Goal: Transaction & Acquisition: Purchase product/service

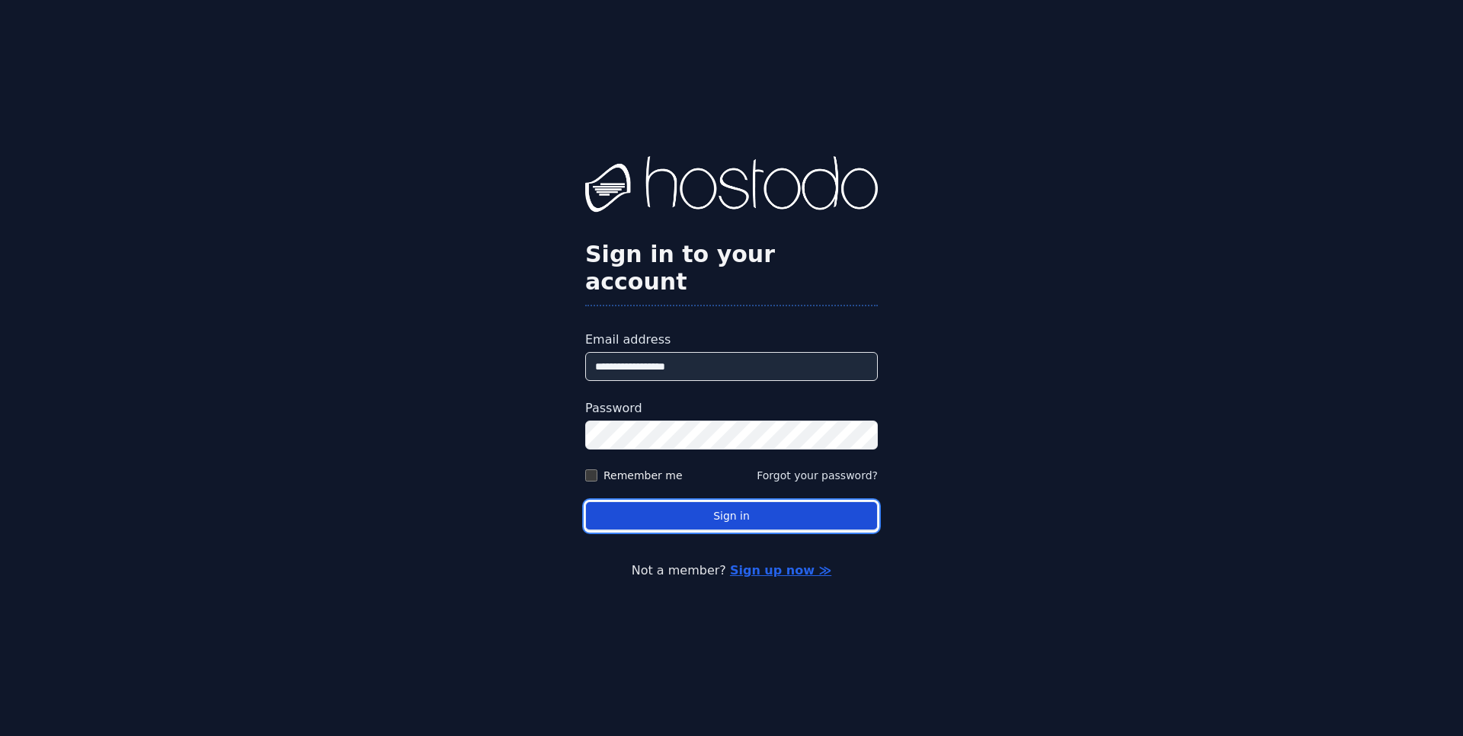
drag, startPoint x: 0, startPoint y: 0, endPoint x: 718, endPoint y: 496, distance: 872.8
click at [718, 502] on button "Sign in" at bounding box center [731, 517] width 293 height 30
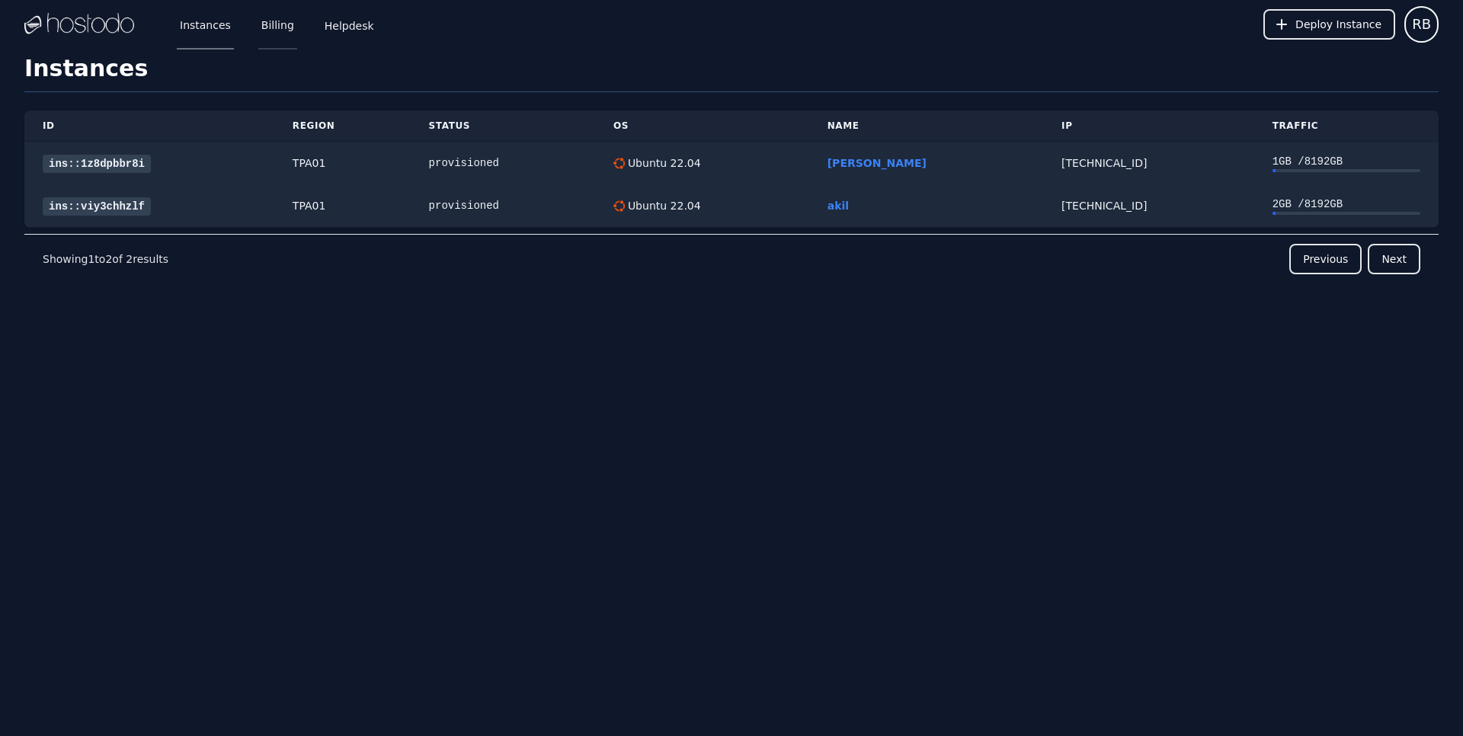
click at [273, 26] on link "Billing" at bounding box center [277, 24] width 39 height 50
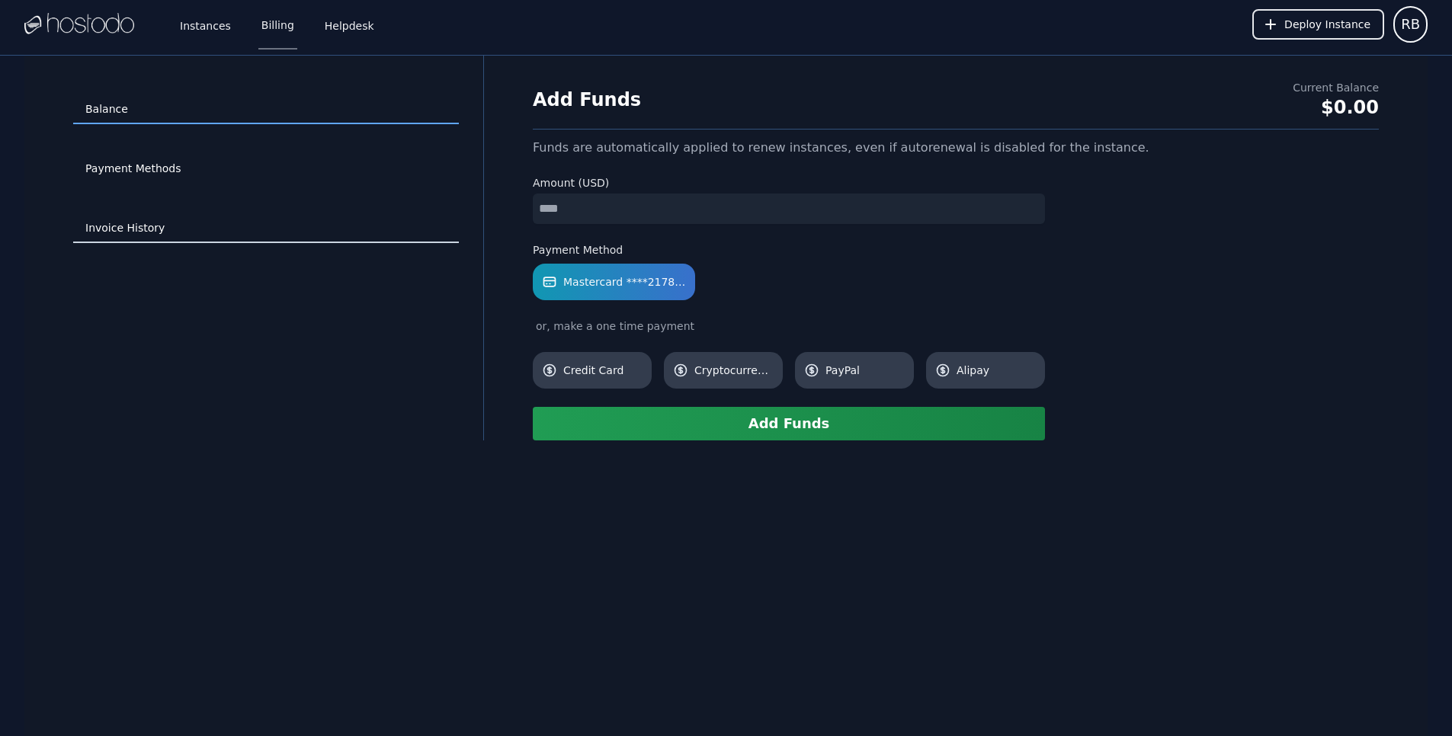
click at [168, 230] on link "Invoice History" at bounding box center [266, 228] width 386 height 29
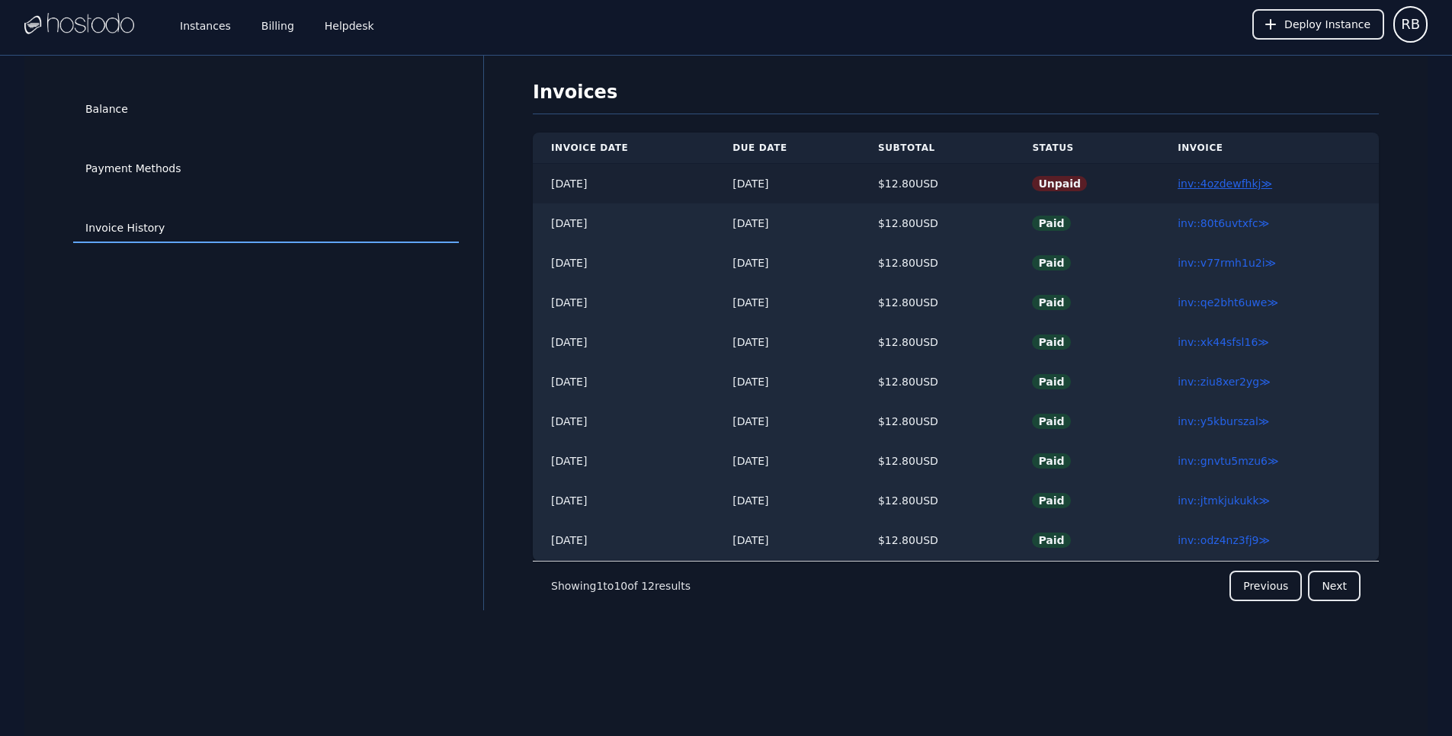
click at [1229, 184] on link "inv::4ozdewfhkj ≫" at bounding box center [1225, 184] width 95 height 12
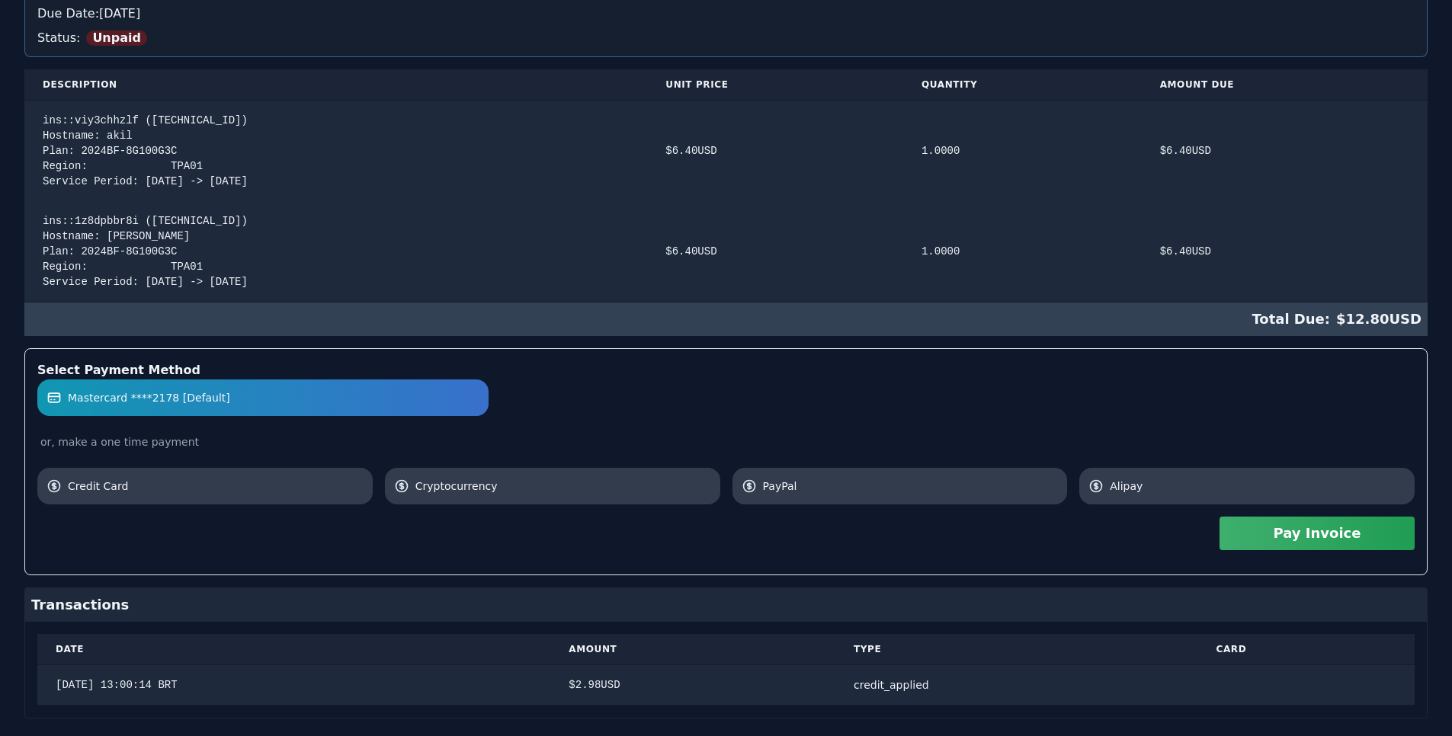
scroll to position [284, 0]
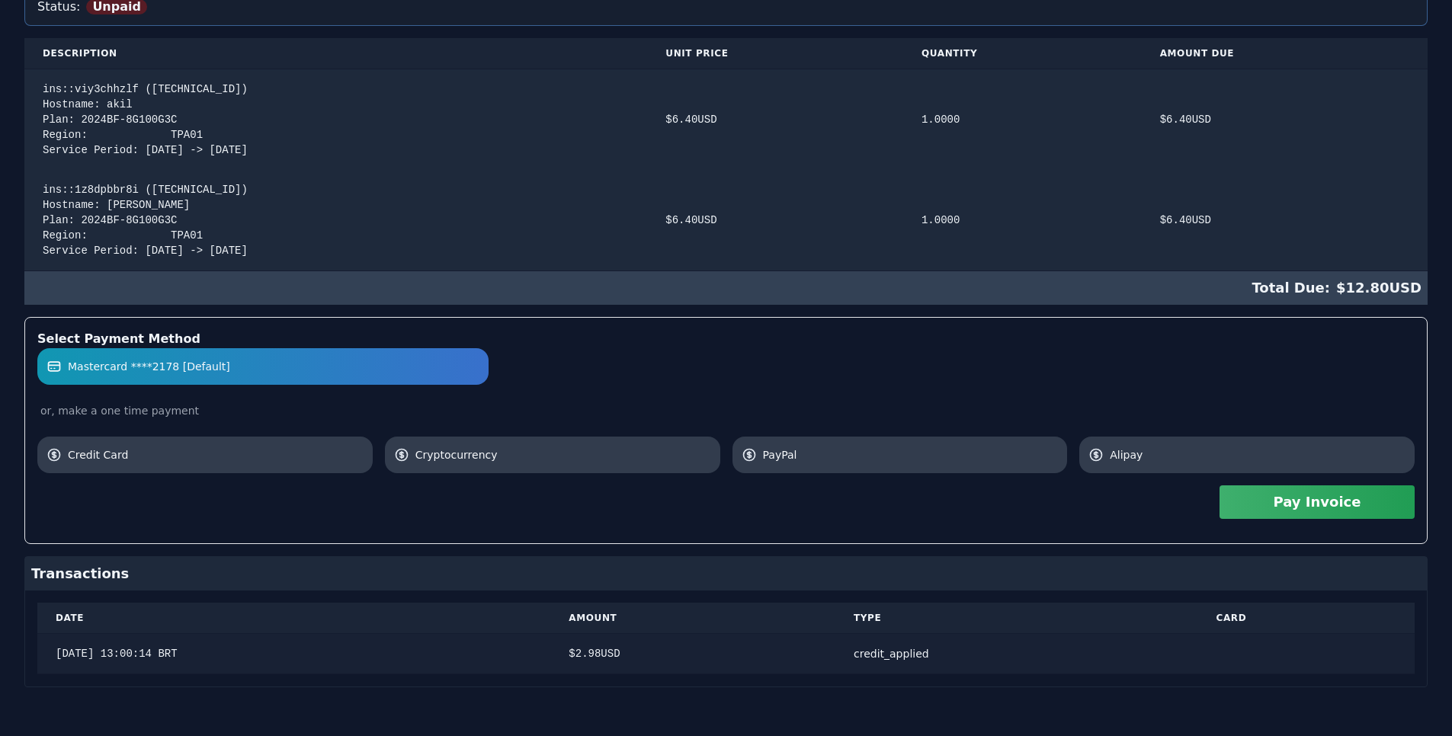
click at [351, 655] on div "13/09/2025, 13:00:14 BRT" at bounding box center [294, 653] width 476 height 15
click at [1318, 502] on button "Pay Invoice" at bounding box center [1317, 503] width 195 height 34
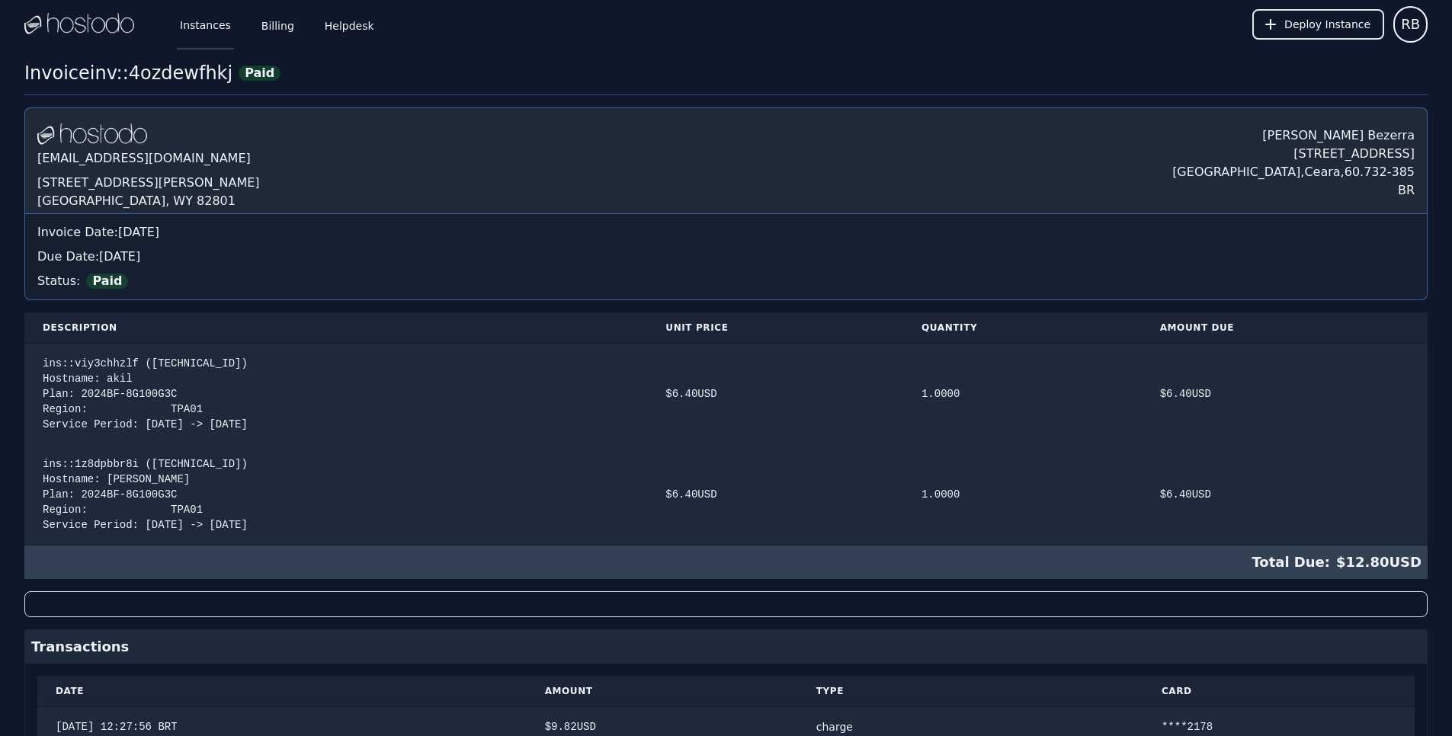
click at [214, 29] on link "Instances" at bounding box center [205, 24] width 57 height 50
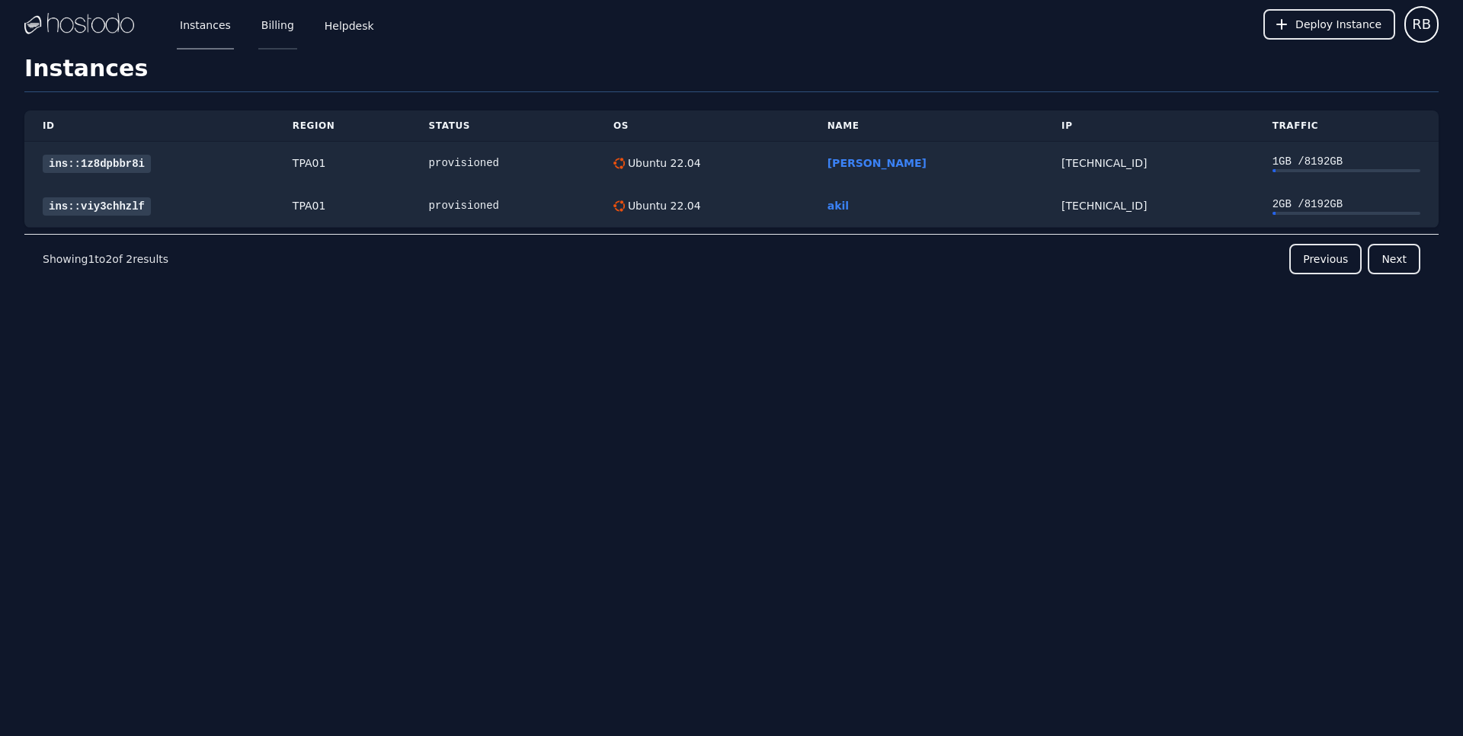
click at [284, 27] on link "Billing" at bounding box center [277, 24] width 39 height 50
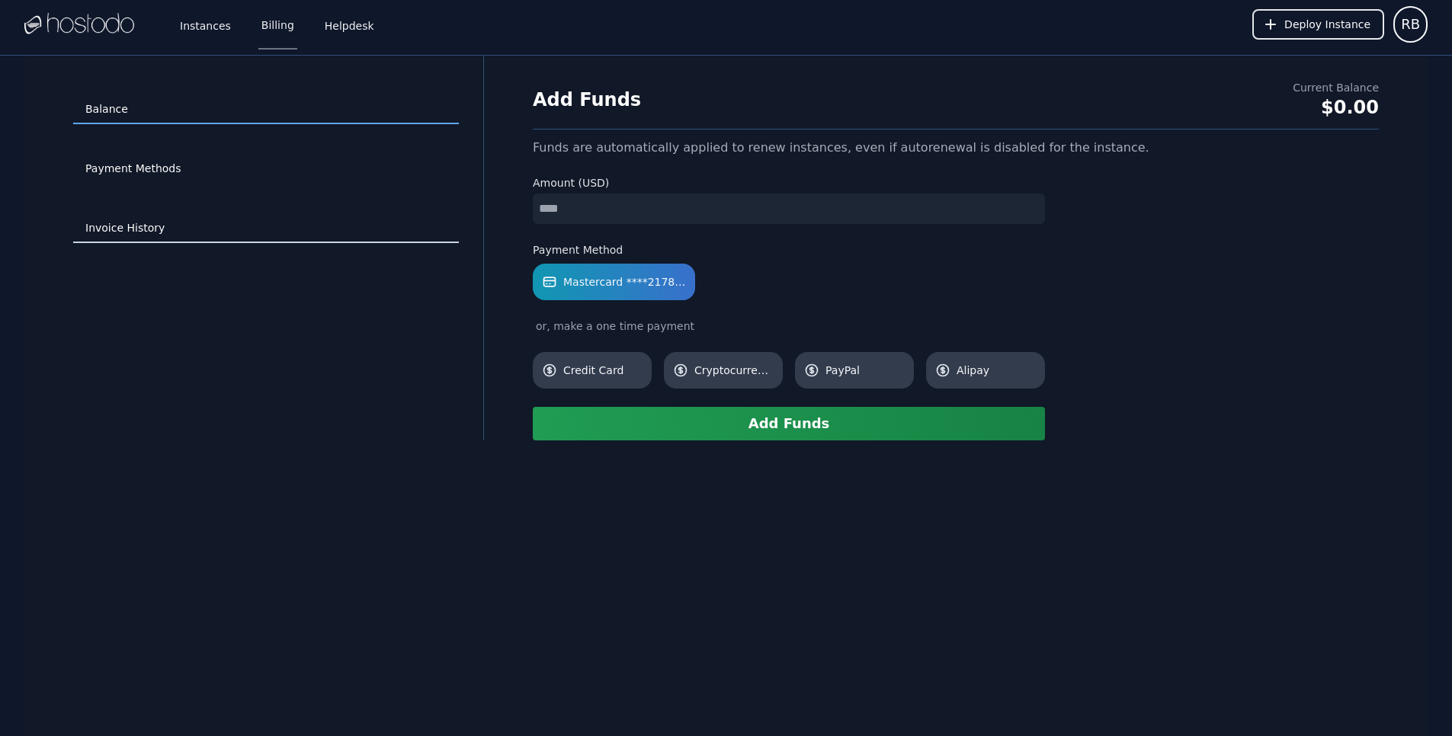
click at [128, 229] on link "Invoice History" at bounding box center [266, 228] width 386 height 29
